Goal: Information Seeking & Learning: Learn about a topic

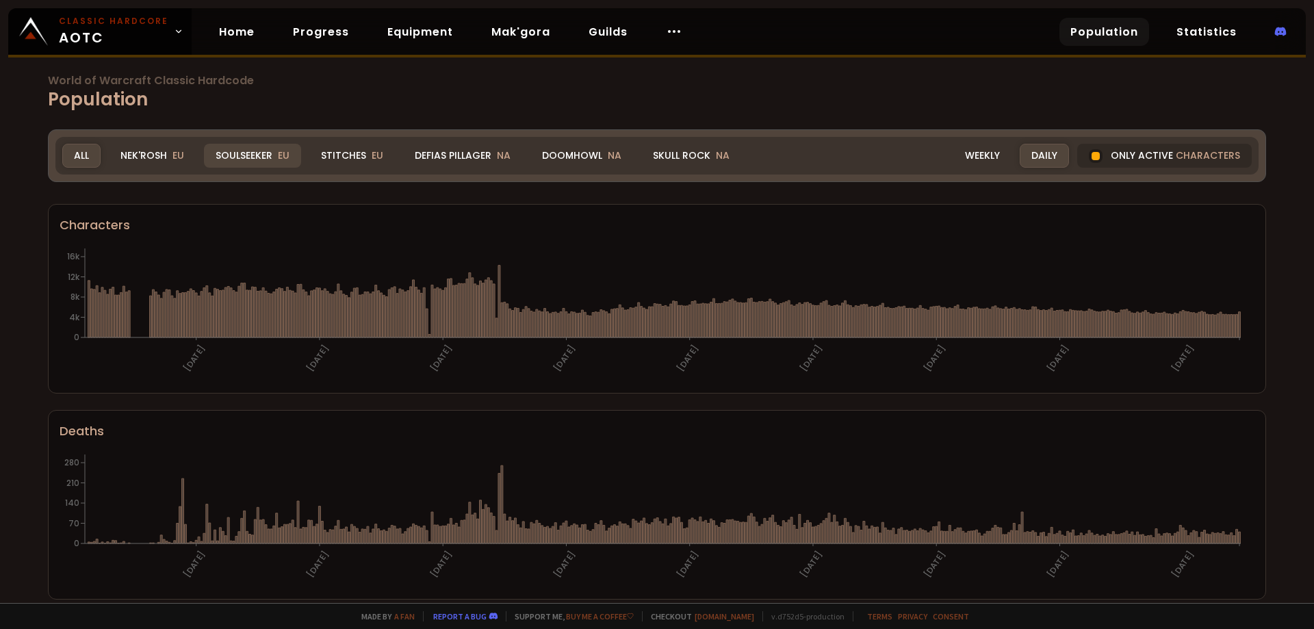
click at [230, 157] on div "Soulseeker EU" at bounding box center [252, 156] width 97 height 24
click at [160, 155] on div "Nek'Rosh EU" at bounding box center [152, 156] width 87 height 24
click at [256, 152] on div "Soulseeker EU" at bounding box center [252, 156] width 97 height 24
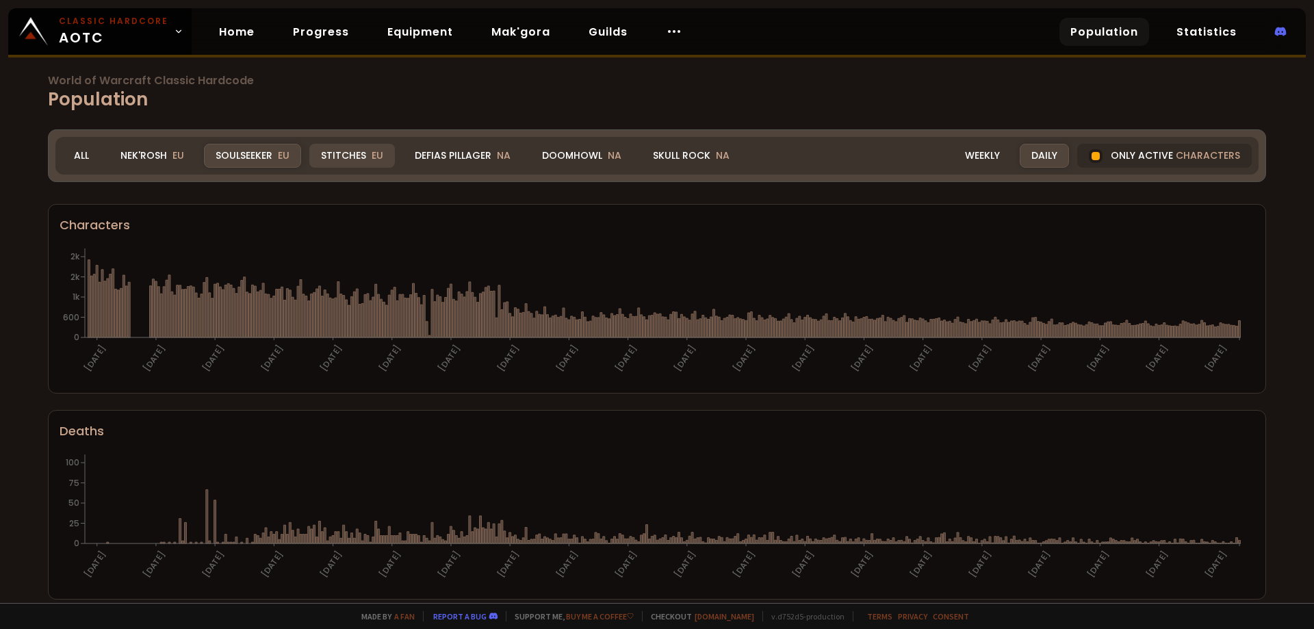
click at [350, 158] on div "Stitches EU" at bounding box center [352, 156] width 86 height 24
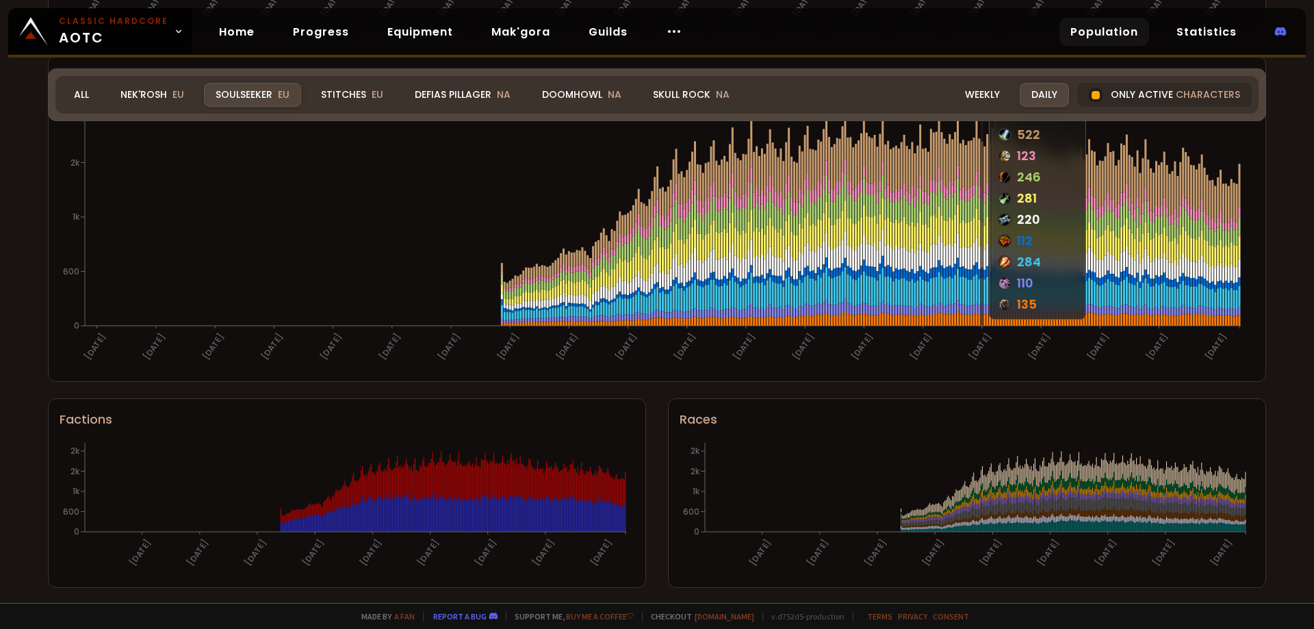
scroll to position [767, 0]
